Goal: Task Accomplishment & Management: Complete application form

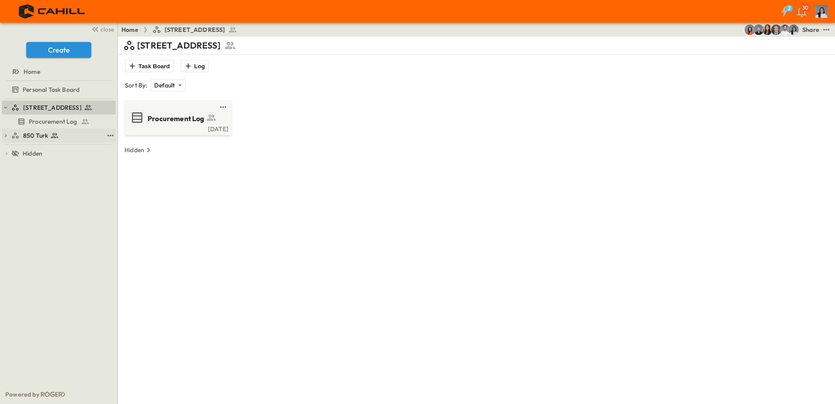
click at [59, 136] on div "850 Turk" at bounding box center [57, 135] width 92 height 9
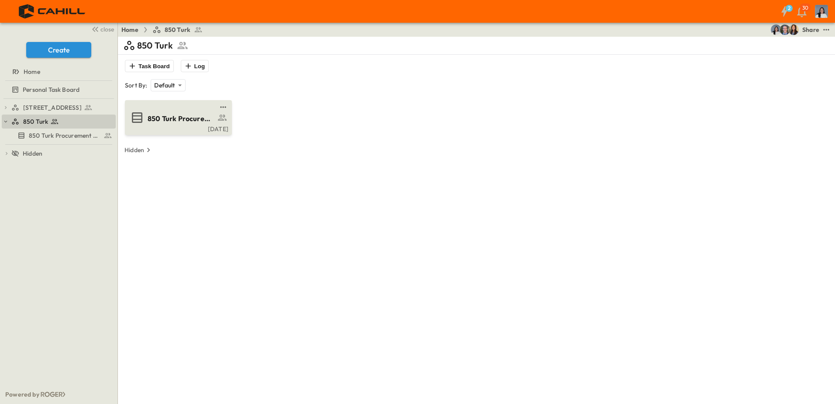
click at [169, 125] on div "[DATE]" at bounding box center [178, 127] width 102 height 7
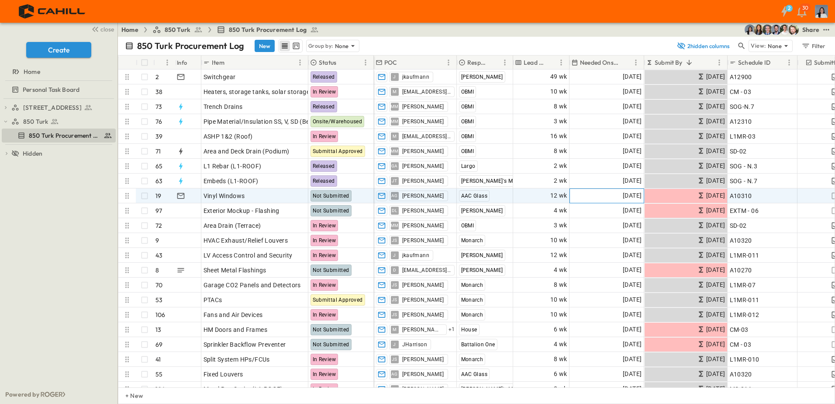
click at [601, 197] on div "[DATE]" at bounding box center [607, 196] width 74 height 14
click at [706, 199] on span "[DATE]" at bounding box center [715, 195] width 19 height 10
click at [636, 196] on span "[DATE]" at bounding box center [632, 195] width 19 height 10
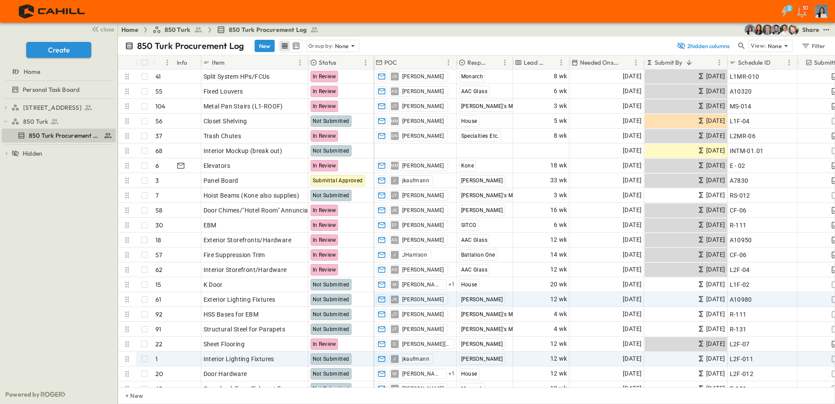
scroll to position [306, 0]
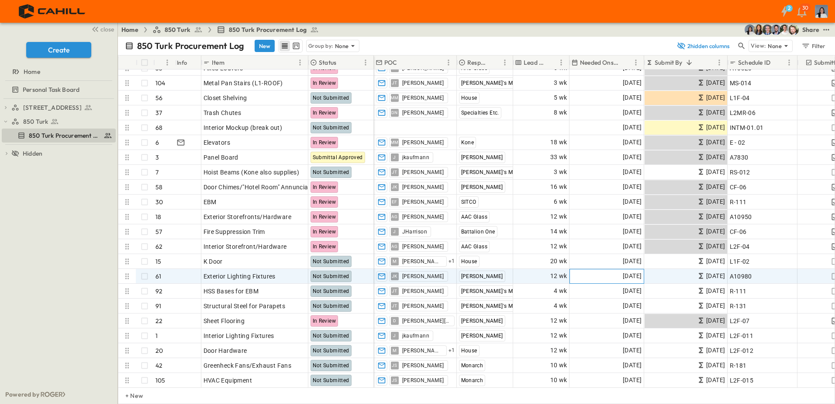
click at [600, 270] on div "[DATE]" at bounding box center [607, 276] width 74 height 14
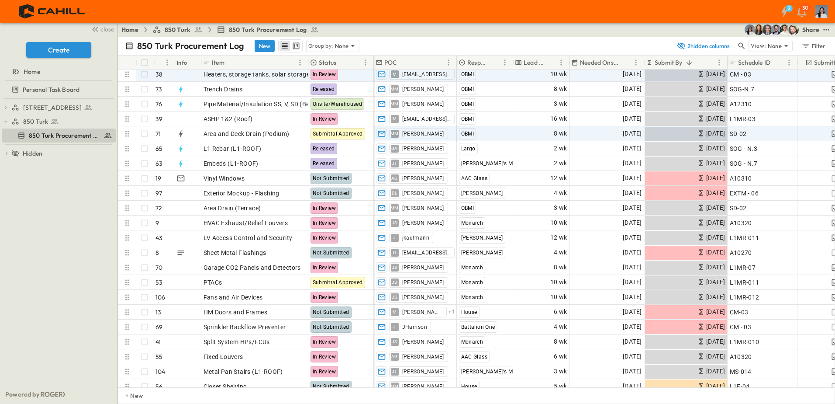
scroll to position [0, 0]
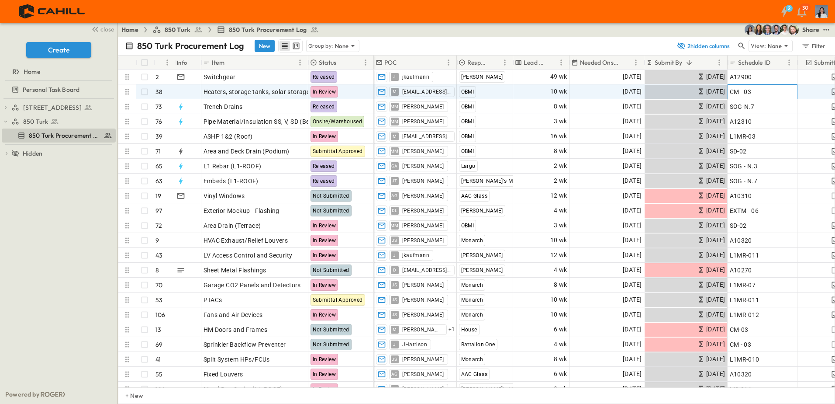
click at [738, 91] on span "CM - 03" at bounding box center [741, 91] width 22 height 9
drag, startPoint x: 766, startPoint y: 89, endPoint x: 730, endPoint y: 90, distance: 35.4
click at [730, 90] on input "*******" at bounding box center [762, 91] width 69 height 10
type input "******"
drag, startPoint x: 633, startPoint y: 94, endPoint x: 624, endPoint y: 93, distance: 9.7
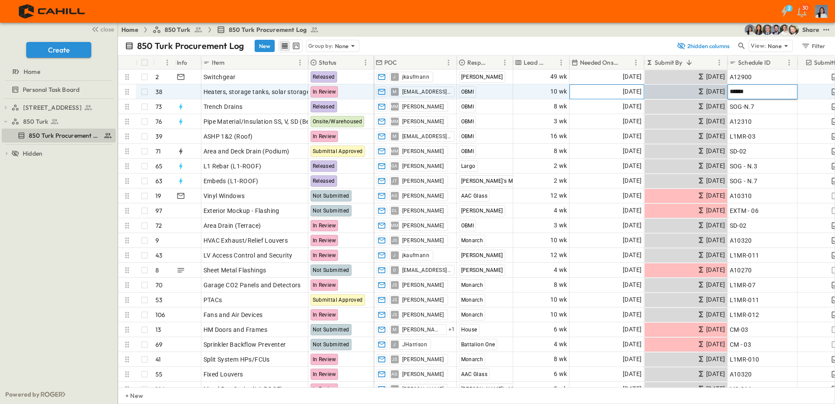
click at [633, 94] on span "[DATE]" at bounding box center [632, 91] width 19 height 10
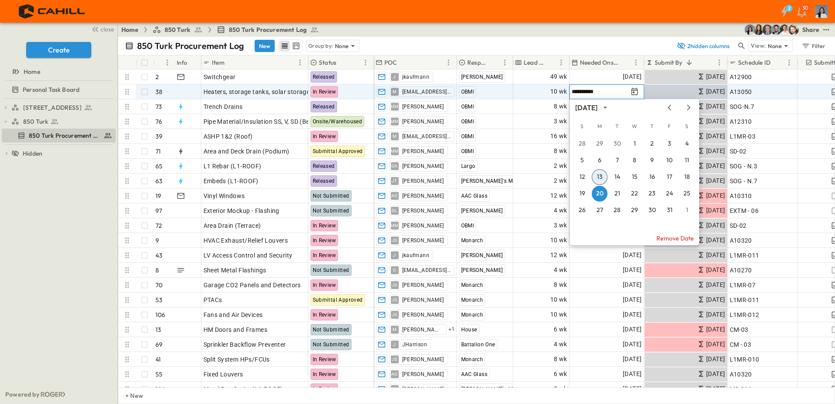
click at [685, 111] on div "[DATE]" at bounding box center [634, 107] width 129 height 13
click at [691, 108] on icon "Next month" at bounding box center [689, 107] width 10 height 7
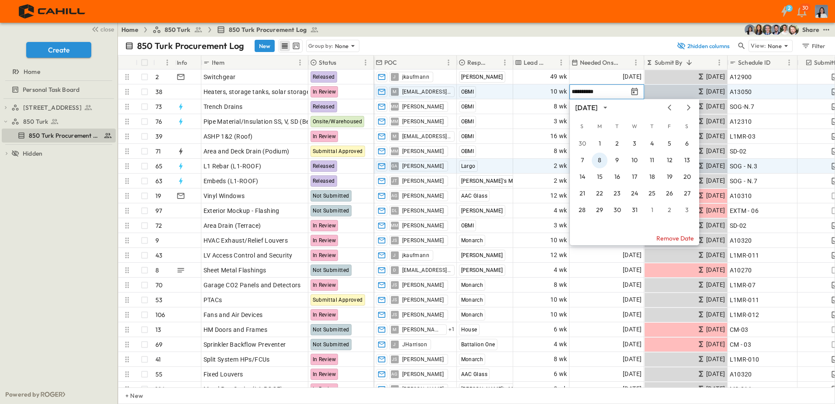
click at [596, 161] on button "8" at bounding box center [600, 160] width 16 height 16
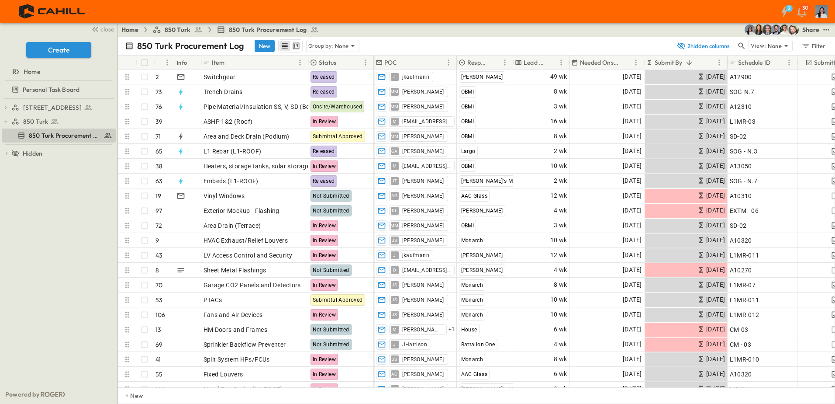
click at [58, 254] on div "750 Golden Gate Procurement Log 850 Turk 850 Turk Procurement Log To pick up a …" at bounding box center [58, 242] width 117 height 286
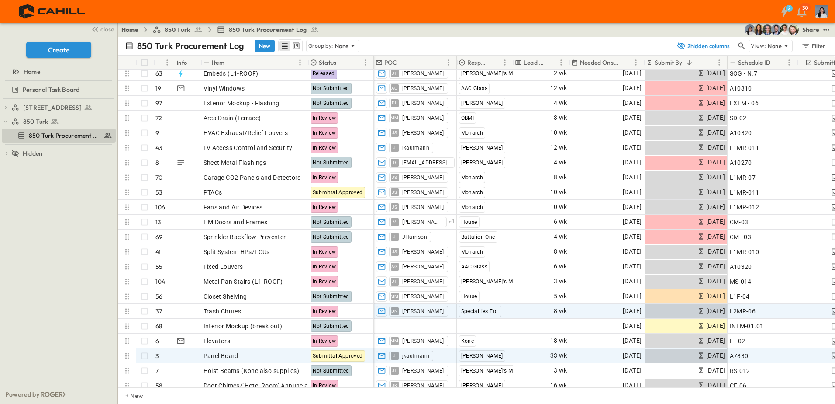
scroll to position [131, 0]
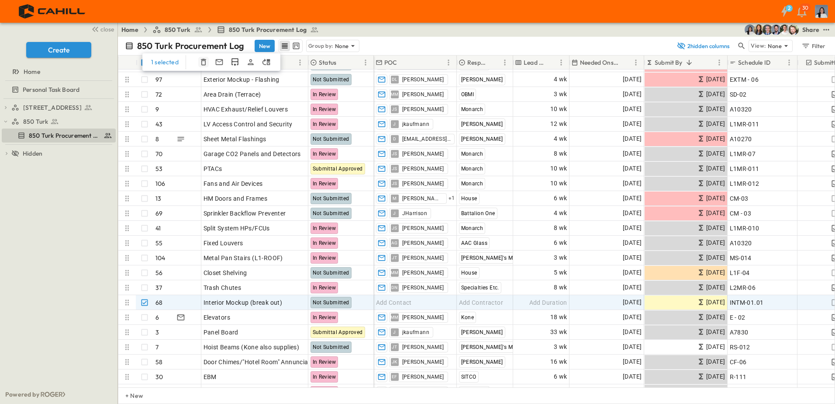
click at [207, 65] on icon "button" at bounding box center [203, 62] width 9 height 9
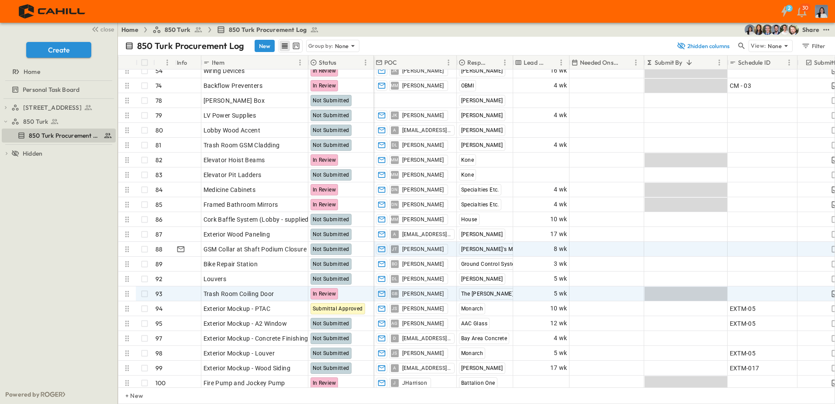
scroll to position [1205, 0]
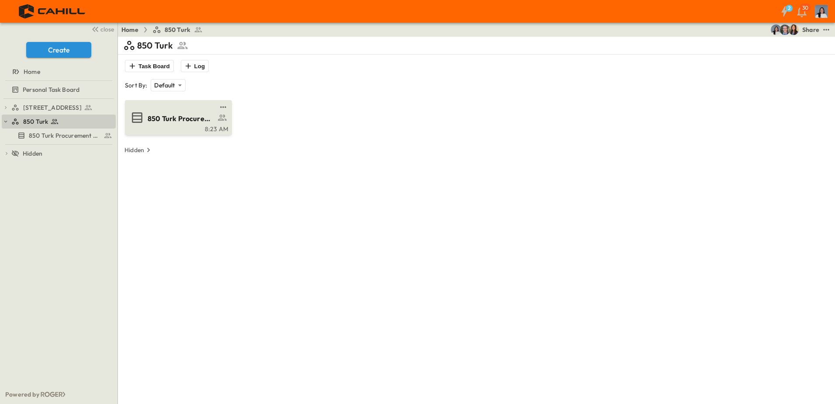
click at [177, 124] on div "850 Turk Procurement Log" at bounding box center [177, 117] width 95 height 14
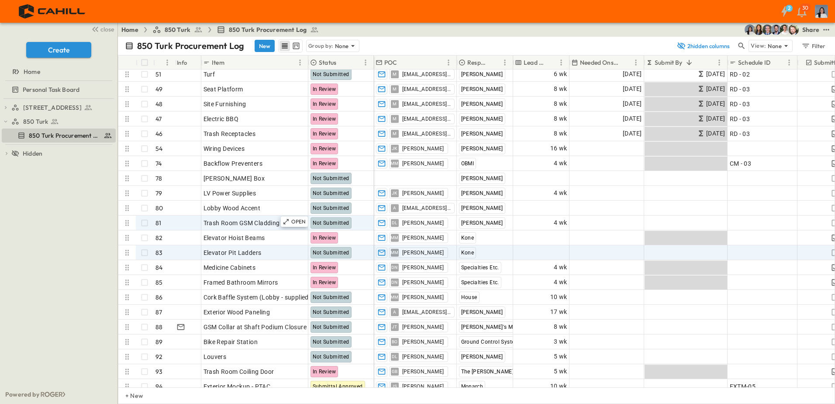
scroll to position [1118, 0]
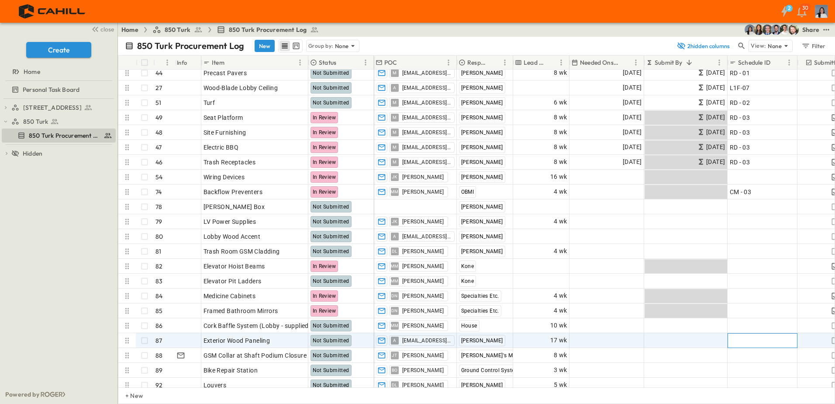
click at [746, 335] on div "Add ID" at bounding box center [763, 340] width 66 height 12
click at [745, 342] on input "text" at bounding box center [762, 340] width 69 height 10
type input "*"
click at [759, 341] on input "*" at bounding box center [762, 340] width 69 height 10
type input "******"
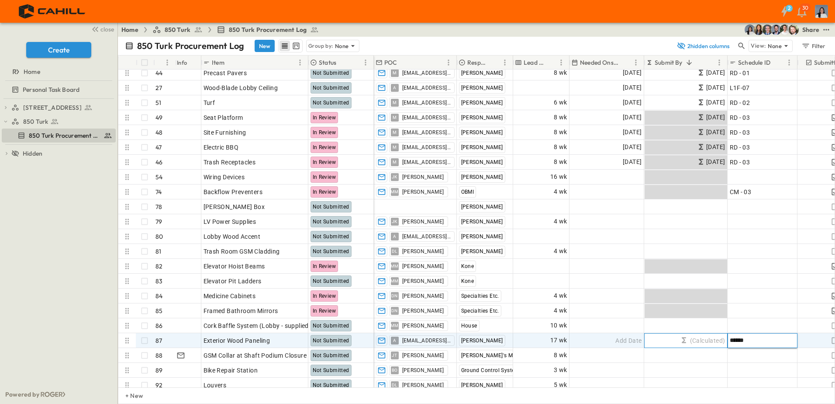
click at [657, 344] on div "(Calculated)" at bounding box center [686, 340] width 83 height 14
click at [628, 342] on span "Add Date" at bounding box center [628, 340] width 26 height 9
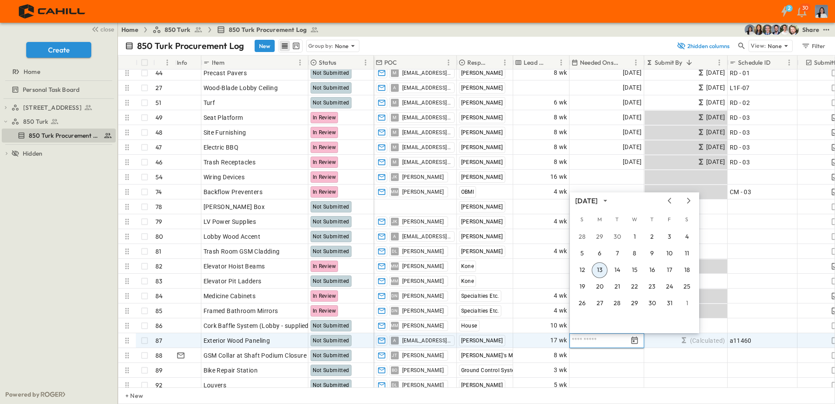
click at [597, 199] on div "[DATE]" at bounding box center [586, 201] width 22 height 10
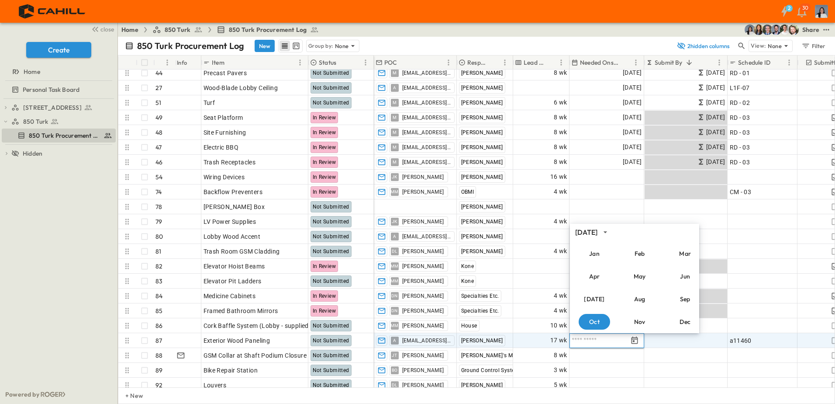
click at [615, 226] on div "[DATE]" at bounding box center [634, 231] width 129 height 13
click at [597, 230] on div "[DATE]" at bounding box center [586, 232] width 22 height 10
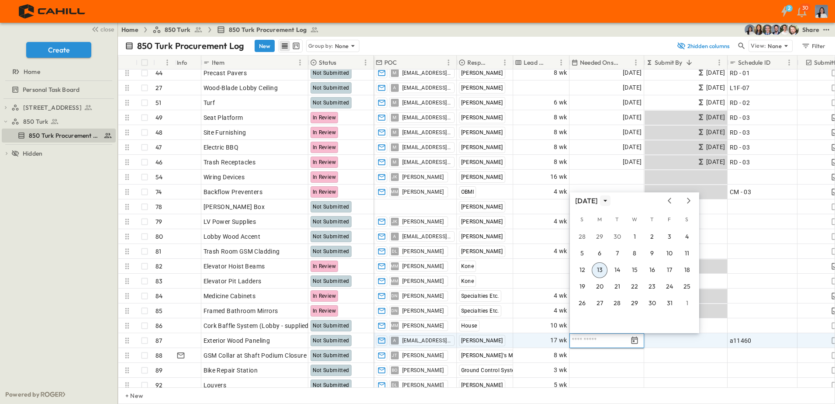
click at [610, 201] on icon "calendar view is open, switch to year view" at bounding box center [605, 200] width 9 height 9
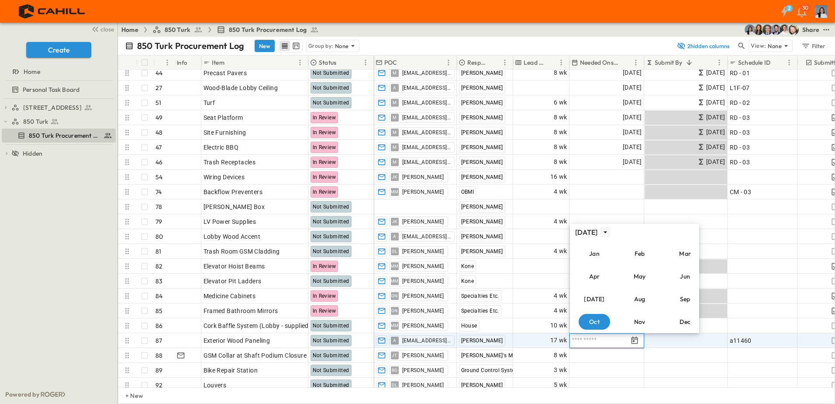
click at [610, 229] on icon "calendar view is open, switch to year view" at bounding box center [605, 232] width 9 height 9
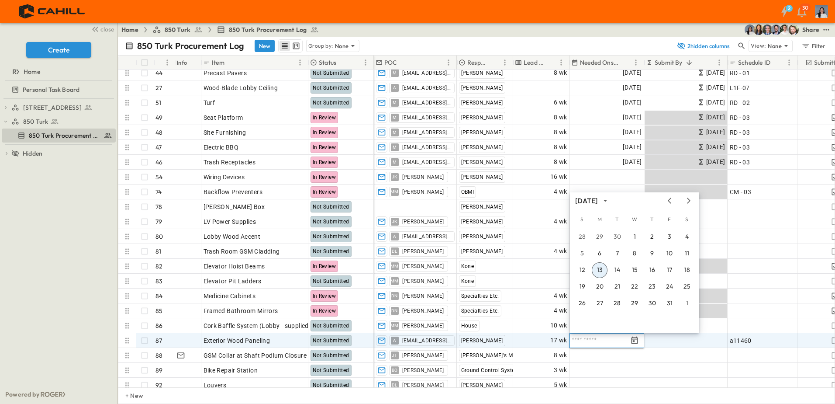
click at [588, 333] on div at bounding box center [607, 340] width 75 height 15
click at [578, 340] on input "text" at bounding box center [600, 340] width 56 height 8
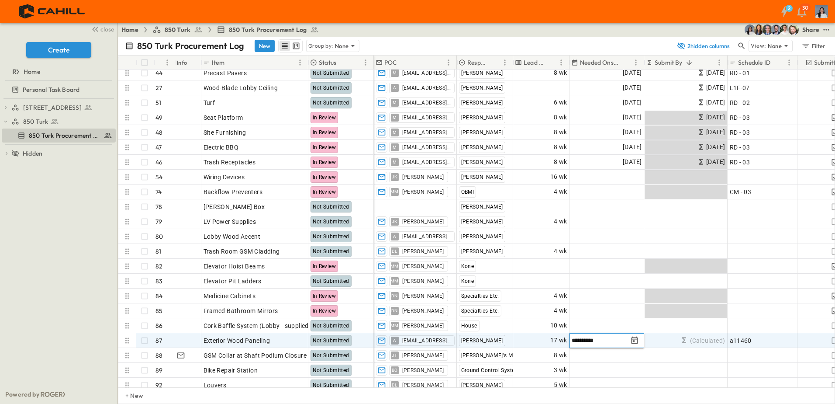
type input "**********"
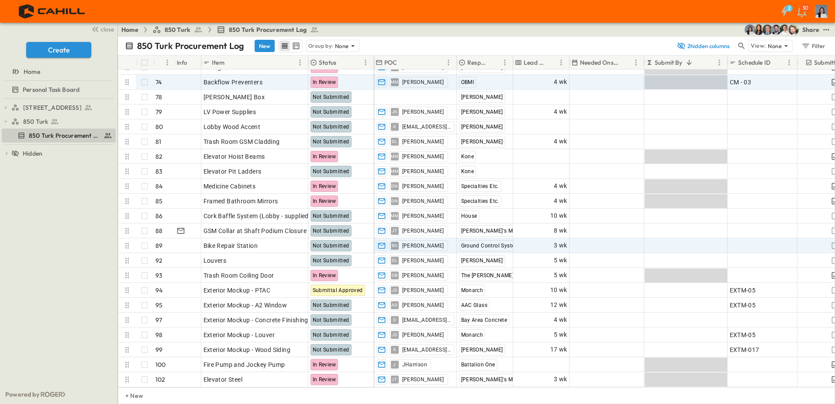
scroll to position [1249, 0]
